Goal: Answer question/provide support

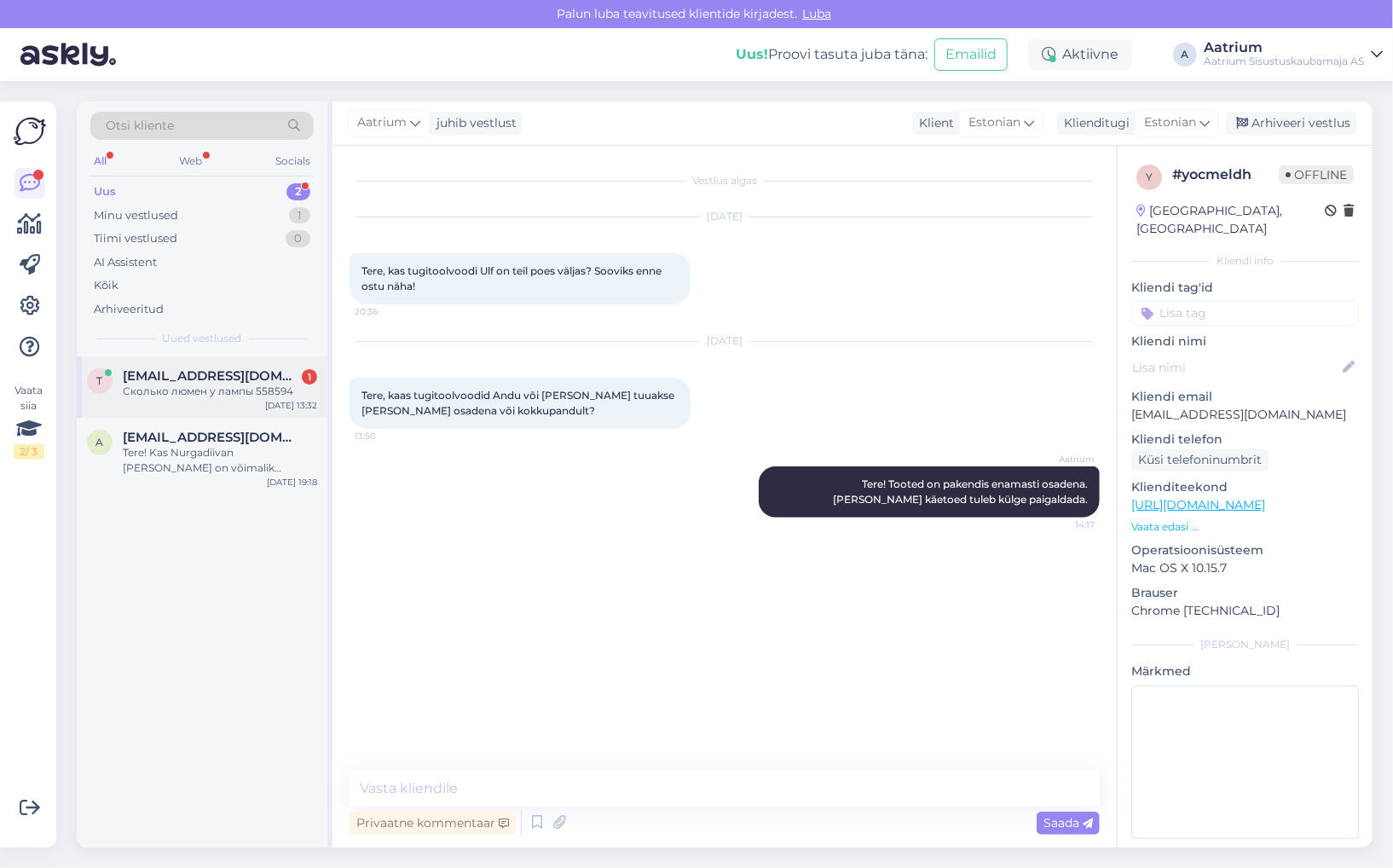
click at [145, 365] on div "t [EMAIL_ADDRESS][DOMAIN_NAME] 1 Сколько люмен у лампы 558594 [DATE] 13:32" at bounding box center [202, 387] width 251 height 61
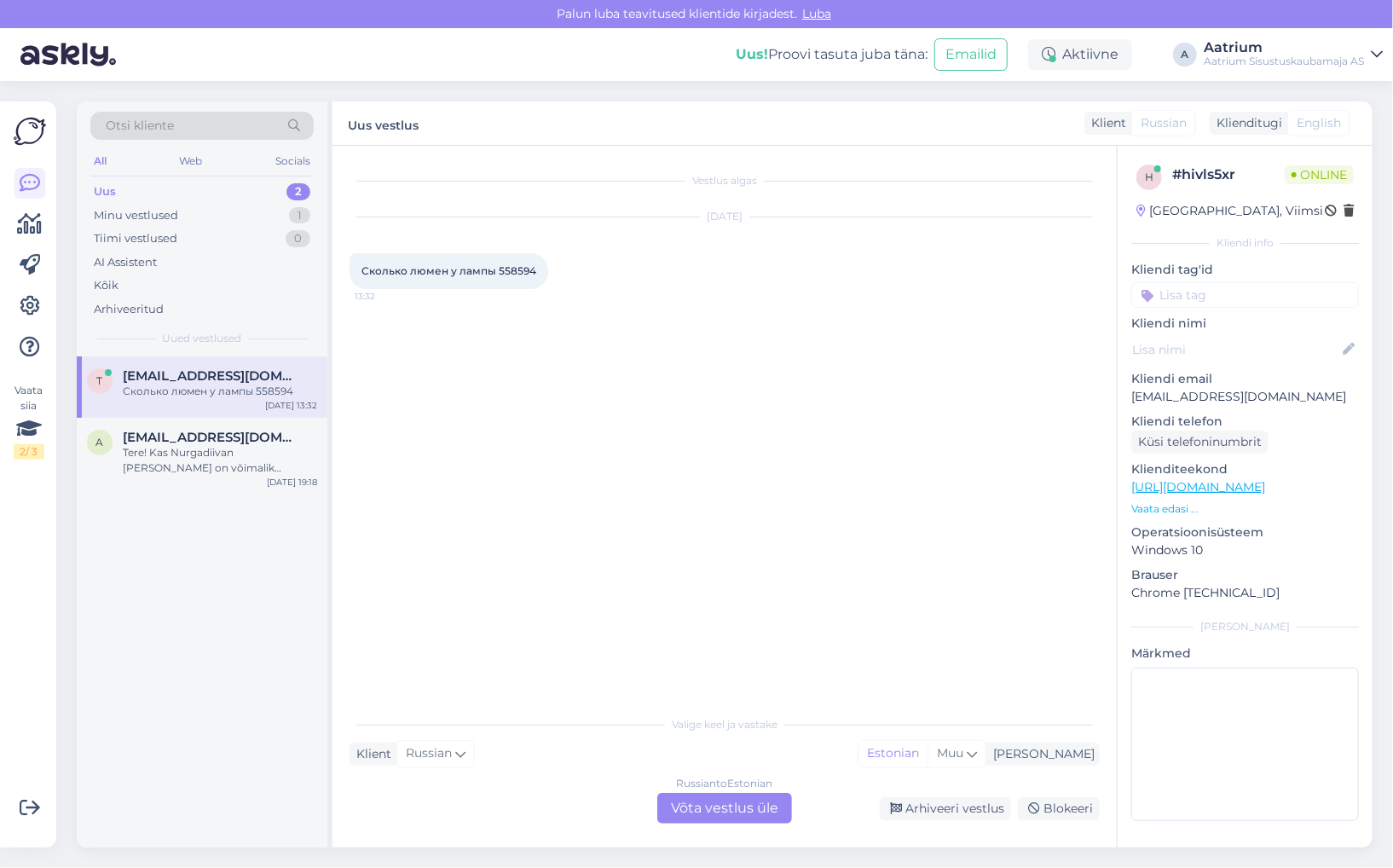
click at [1266, 487] on link "[URL][DOMAIN_NAME]" at bounding box center [1199, 487] width 134 height 15
click at [761, 811] on div "Russian to Estonian Võta vestlus üle" at bounding box center [725, 808] width 135 height 31
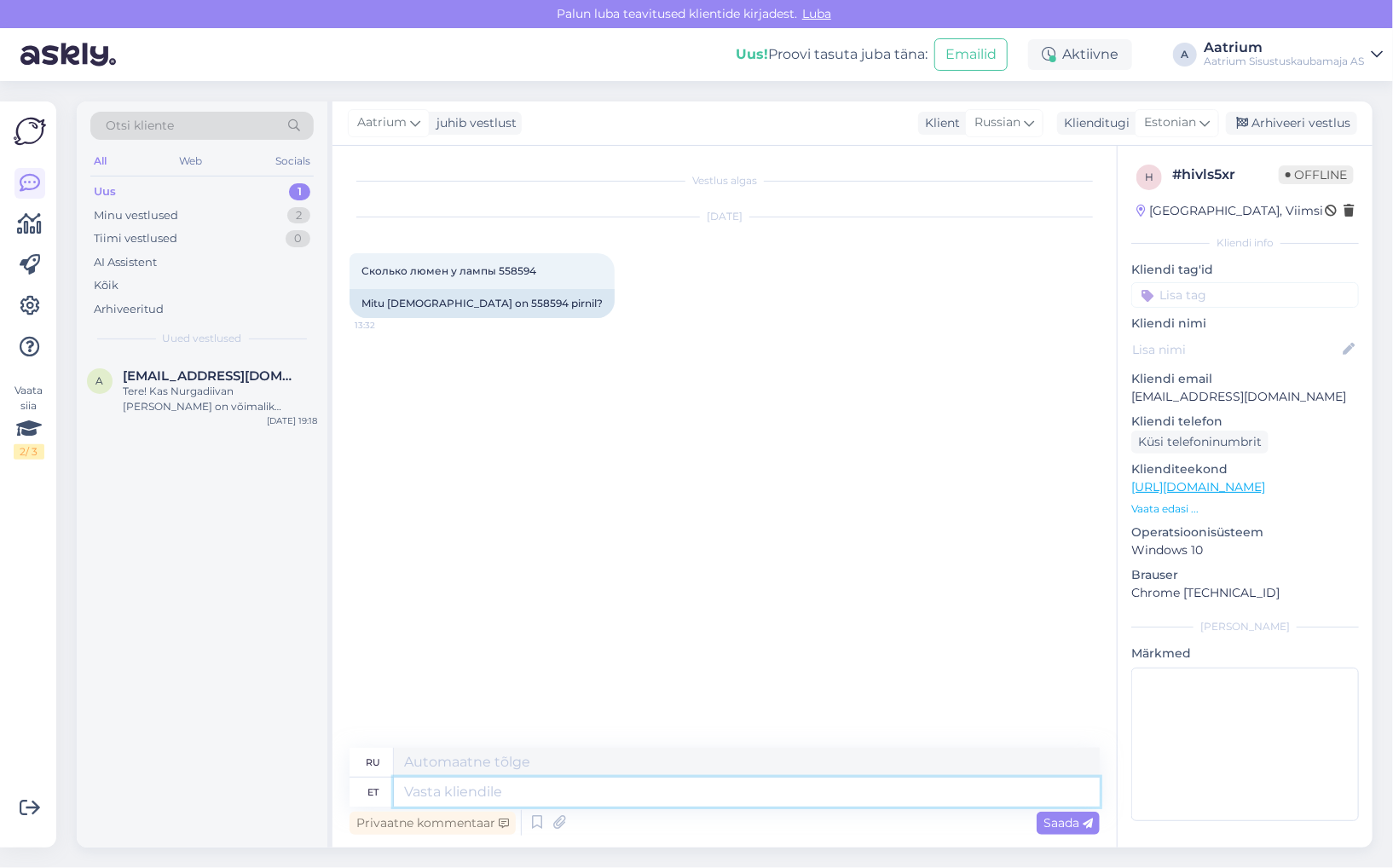
click at [603, 793] on textarea at bounding box center [746, 791] width 706 height 29
type textarea "Tere"
type textarea "Привет"
type textarea "Tere!"
type textarea "Привет!"
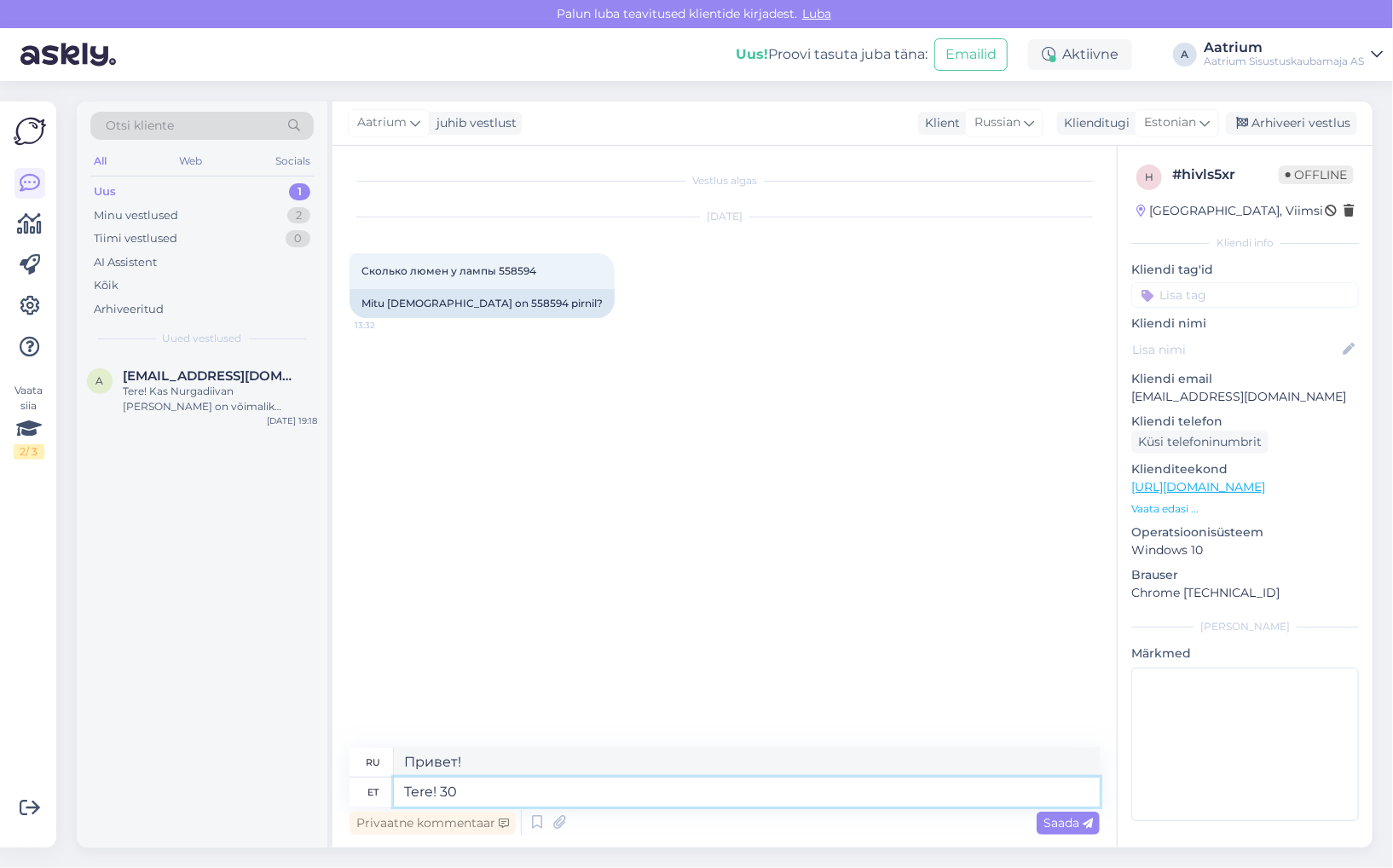
type textarea "Tere! 300"
type textarea "Привет! 300"
click at [541, 790] on textarea "Tere! 300" at bounding box center [746, 791] width 706 height 29
type textarea "Tere! 300 [DEMOGRAPHIC_DATA]"
type textarea "Привет! 300 люмен"
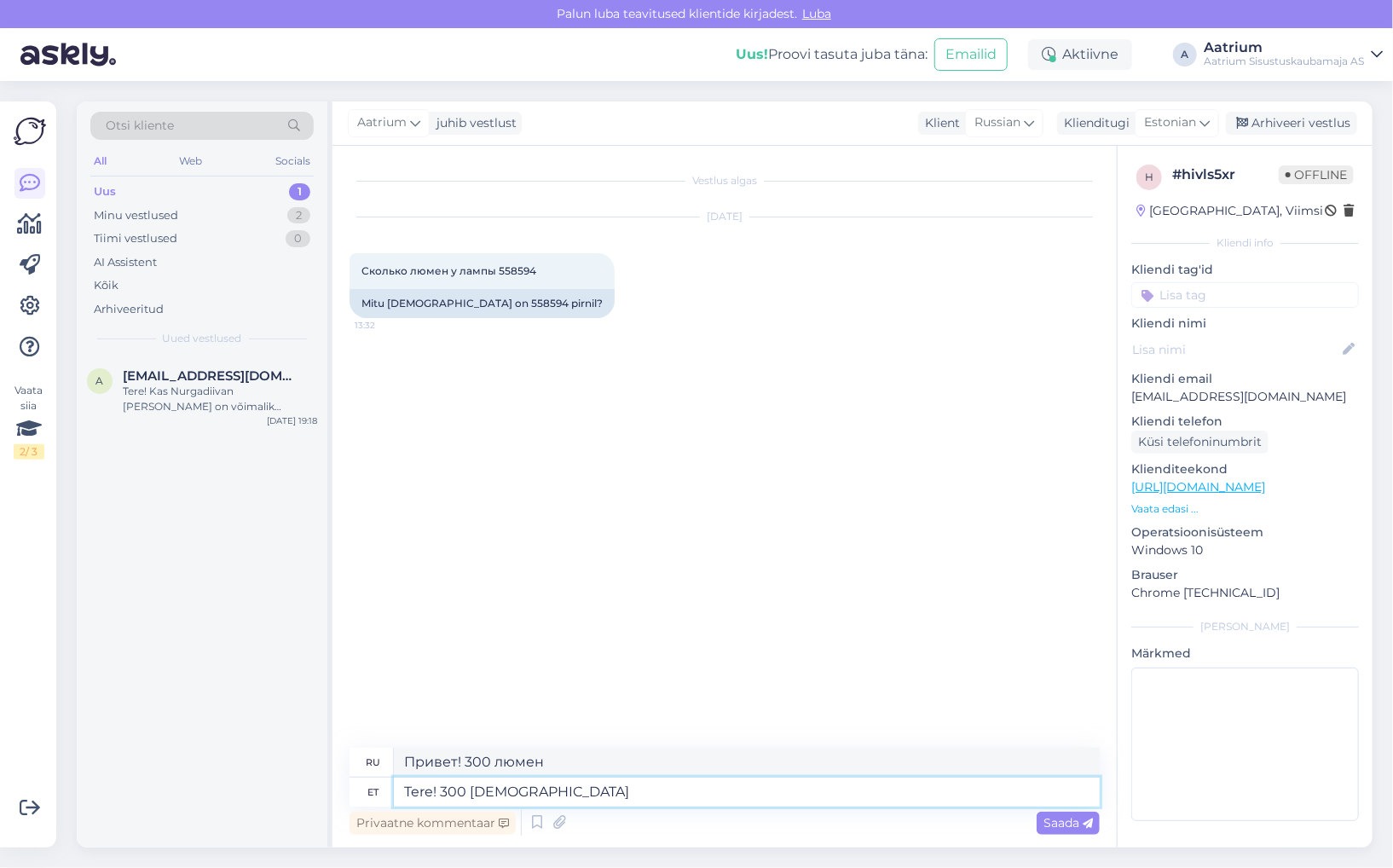
type textarea "Tere! 300 [DEMOGRAPHIC_DATA]."
type textarea "Привет! 300 люмен."
type textarea "Tere! 300 [DEMOGRAPHIC_DATA]."
click at [1065, 829] on span "Saada" at bounding box center [1068, 822] width 50 height 15
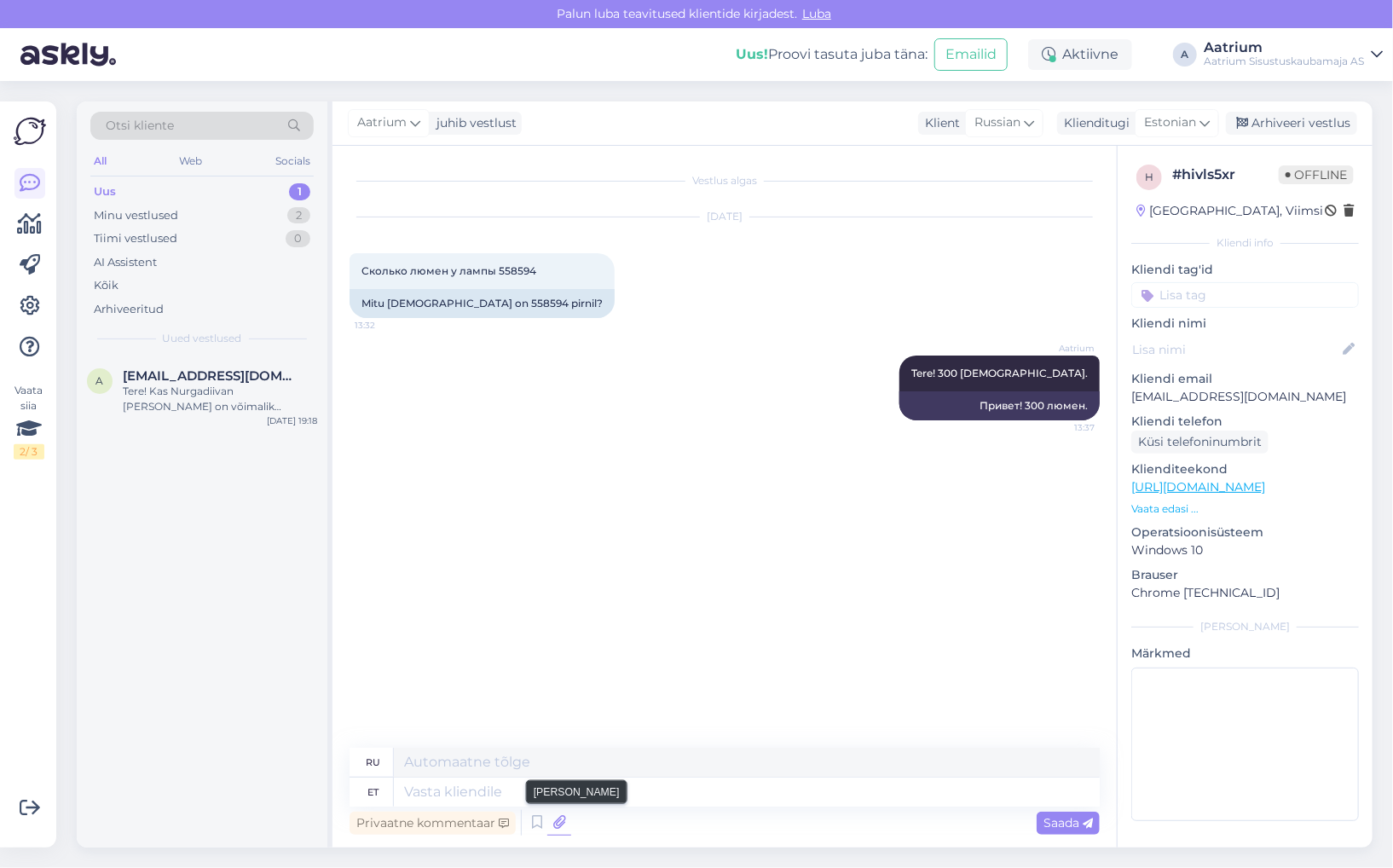
click at [558, 824] on icon at bounding box center [559, 822] width 24 height 26
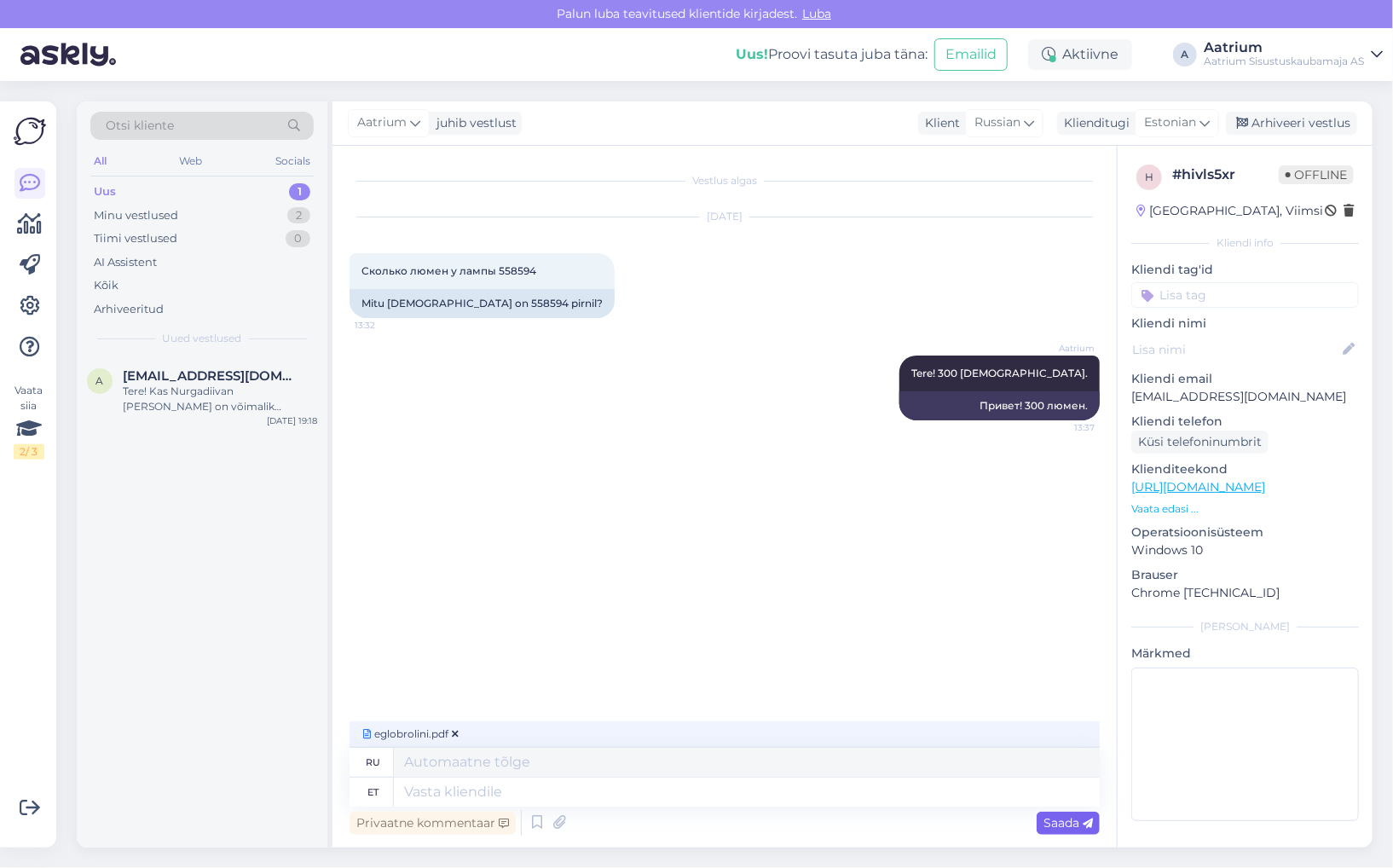
click at [1054, 832] on div "Saada" at bounding box center [1068, 823] width 63 height 23
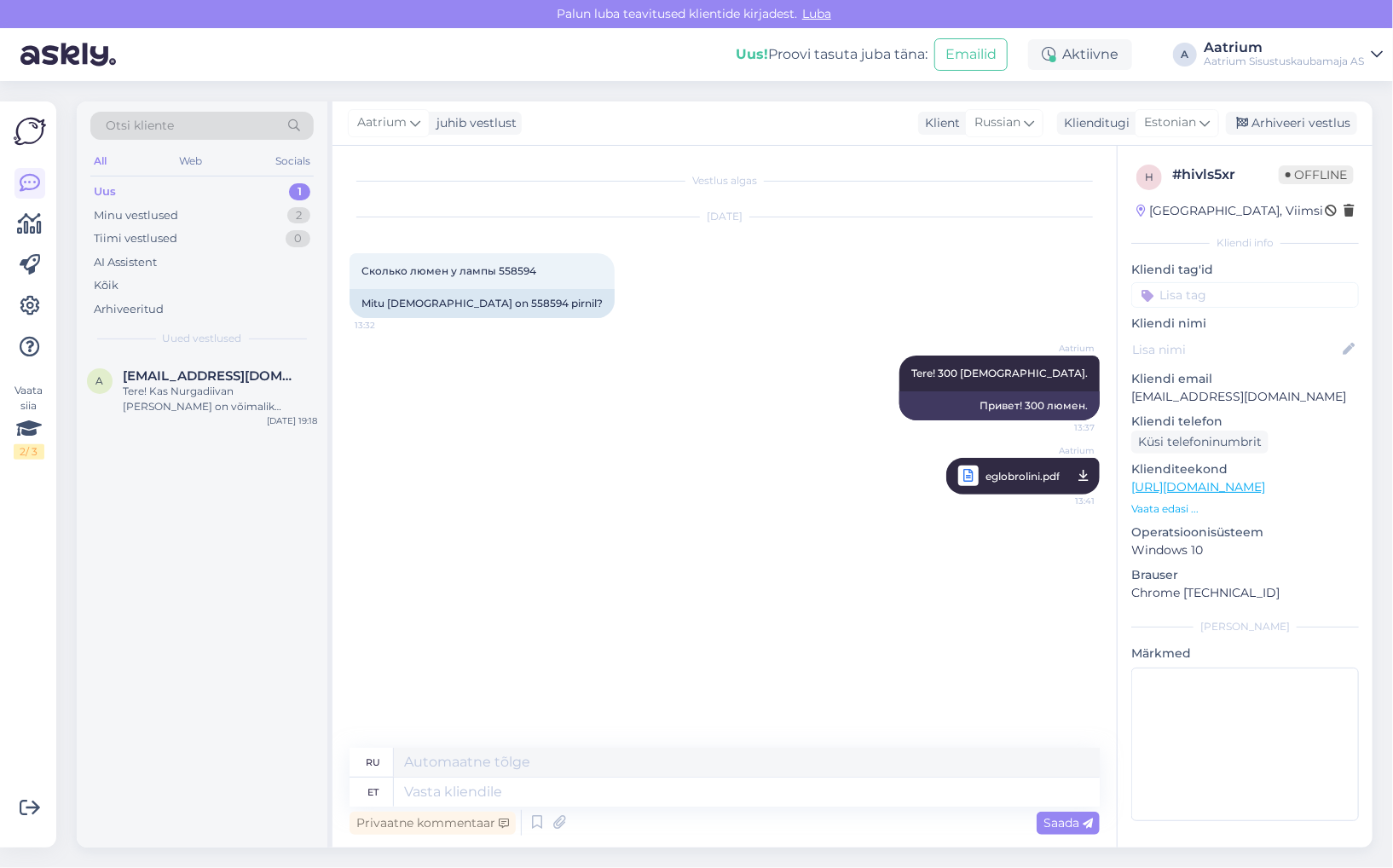
click at [391, 555] on div "Vestlus algas [DATE] Сколько люмен у лампы 558594 13:32 Mitu luumenit on 558594…" at bounding box center [732, 447] width 766 height 569
click at [464, 514] on div "Vestlus algas [DATE] Сколько люмен у лампы 558594 13:32 Mitu luumenit on 558594…" at bounding box center [732, 447] width 766 height 569
drag, startPoint x: 1231, startPoint y: 393, endPoint x: 1126, endPoint y: 393, distance: 105.0
click at [1126, 393] on div "h # hivls5xr Offline [GEOGRAPHIC_DATA], Viimsi Kliendi info Kliendi tag'id Klie…" at bounding box center [1246, 496] width 255 height 701
copy p "[EMAIL_ADDRESS][DOMAIN_NAME]"
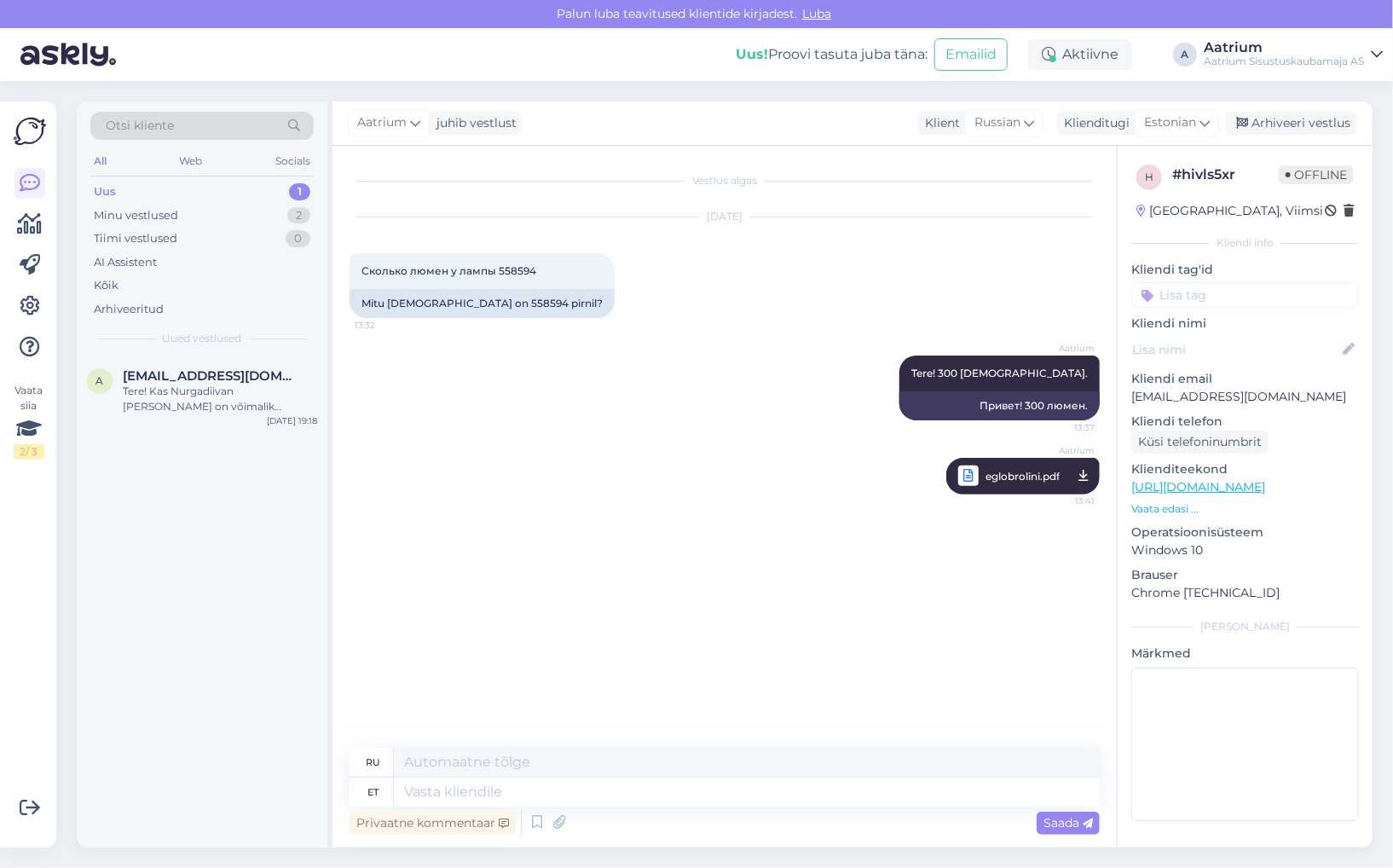
click at [448, 515] on div "Vestlus algas [DATE] Сколько люмен у лампы 558594 13:32 Mitu luumenit on 558594…" at bounding box center [732, 447] width 766 height 569
click at [460, 441] on div "Aatrium eglobrolini.pdf 13:41" at bounding box center [725, 476] width 751 height 74
click at [1105, 55] on div "Aktiivne" at bounding box center [1080, 55] width 104 height 31
click at [974, 136] on button "15 minutit" at bounding box center [977, 134] width 74 height 19
